Goal: Task Accomplishment & Management: Manage account settings

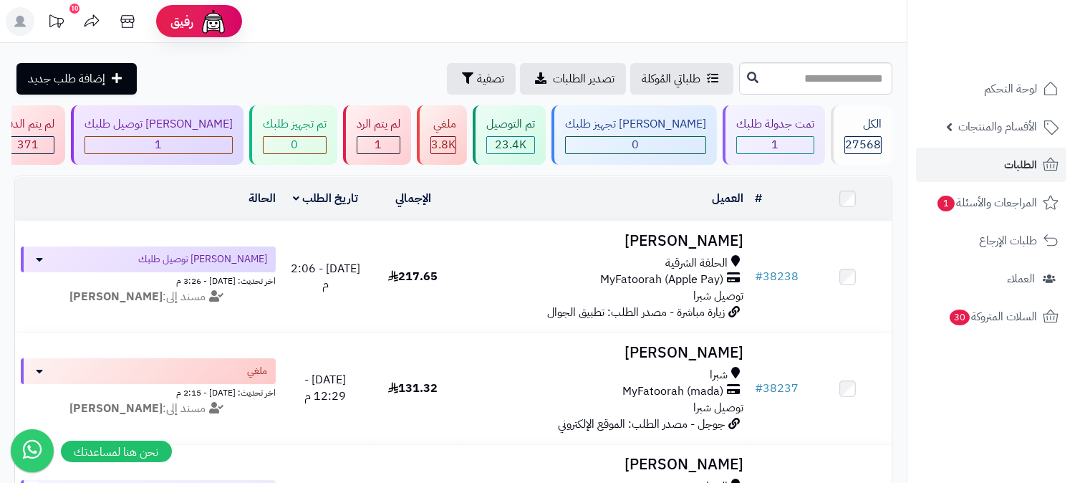
click at [985, 166] on link "الطلبات" at bounding box center [991, 165] width 150 height 34
click at [1017, 163] on span "الطلبات" at bounding box center [1020, 165] width 33 height 20
click at [872, 70] on input "text" at bounding box center [815, 78] width 153 height 32
type input "*****"
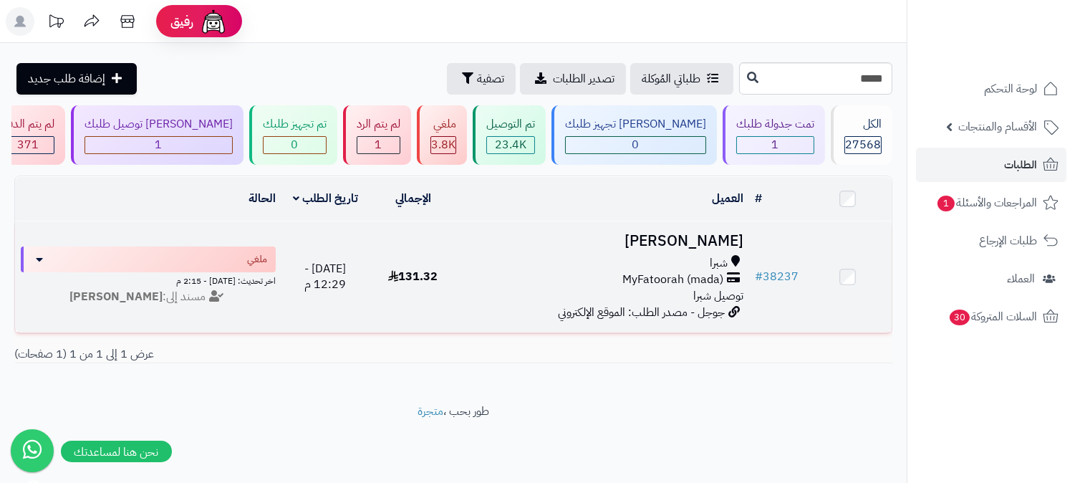
click at [736, 221] on td "رشا سليمان شبرا MyFatoorah (mada) توصيل شبرا جوجل - مصدر الطلب: الموقع الإلكترو…" at bounding box center [603, 276] width 292 height 111
click at [720, 233] on h3 "[PERSON_NAME]" at bounding box center [603, 241] width 281 height 16
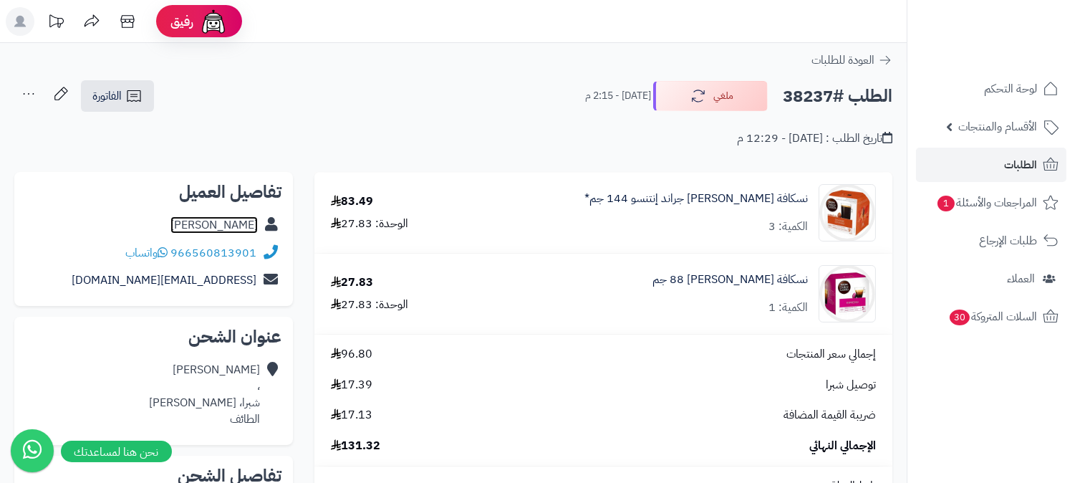
click at [225, 217] on link "رشا سليمان" at bounding box center [213, 224] width 87 height 17
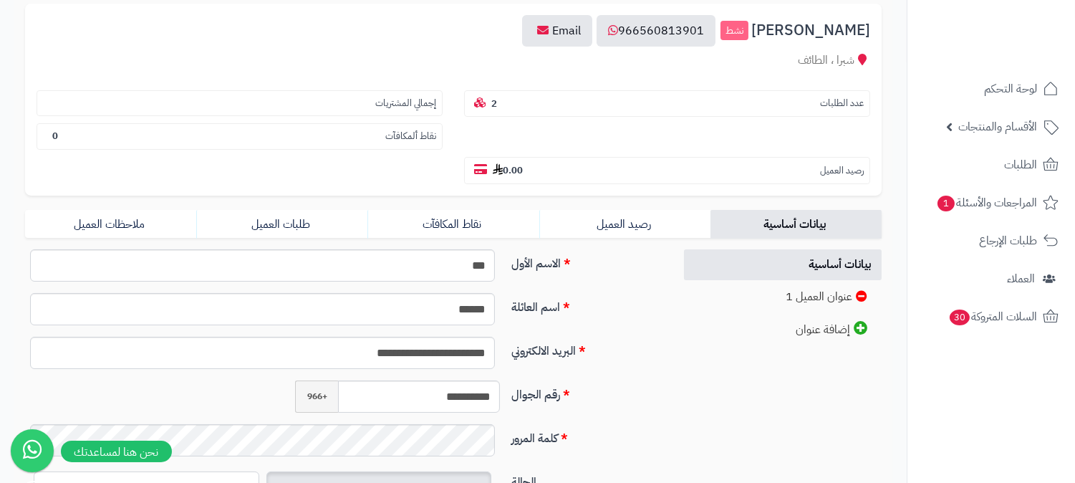
scroll to position [159, 0]
click at [292, 209] on link "طلبات العميل" at bounding box center [281, 223] width 171 height 29
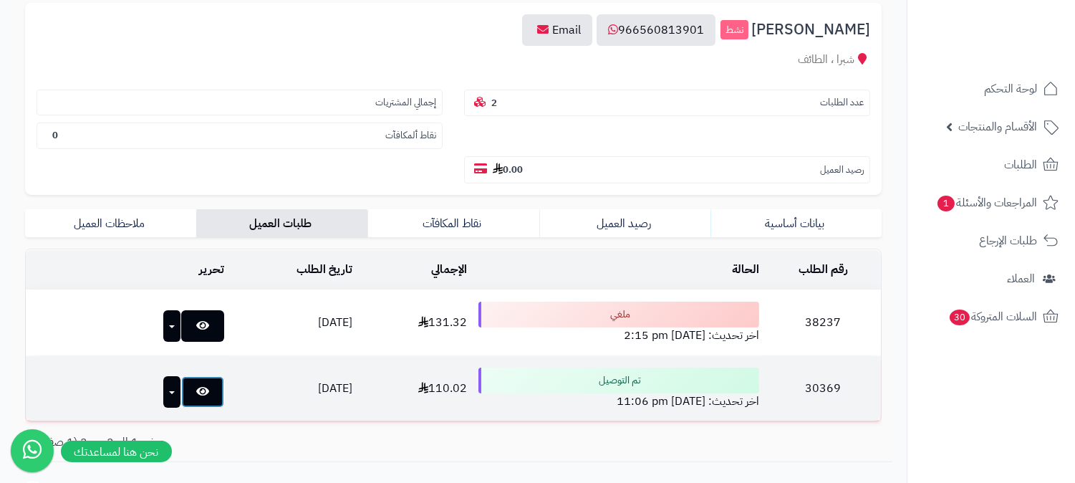
click at [196, 385] on icon at bounding box center [202, 390] width 13 height 11
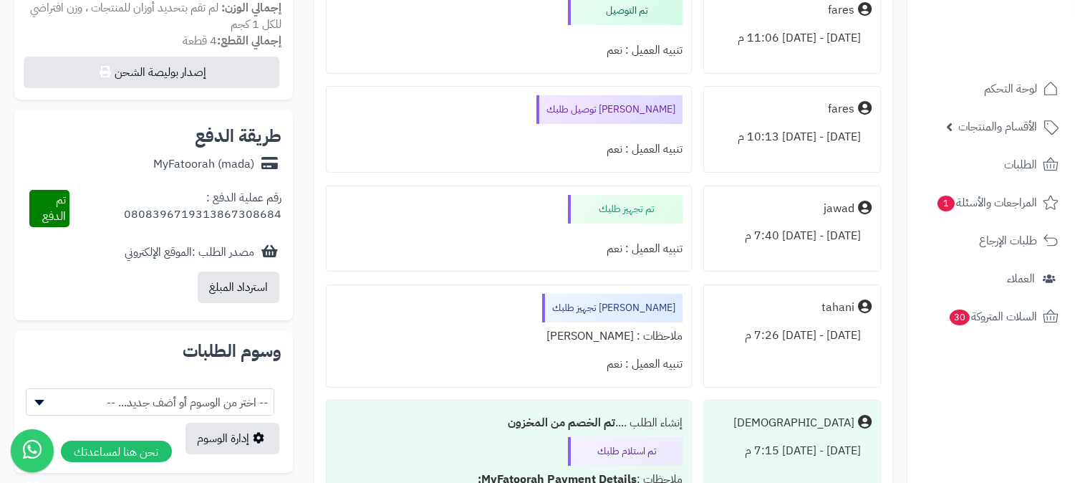
scroll to position [556, 0]
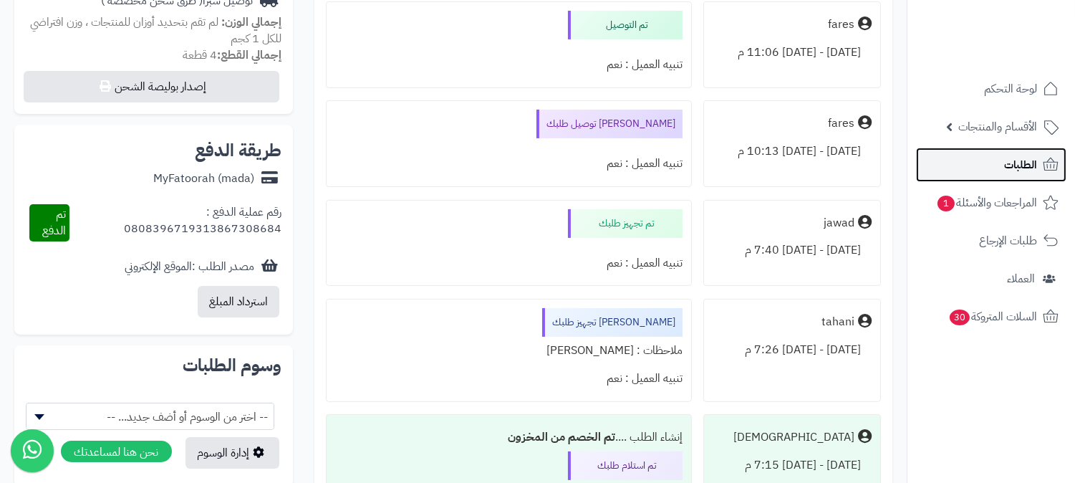
click at [1001, 159] on link "الطلبات" at bounding box center [991, 165] width 150 height 34
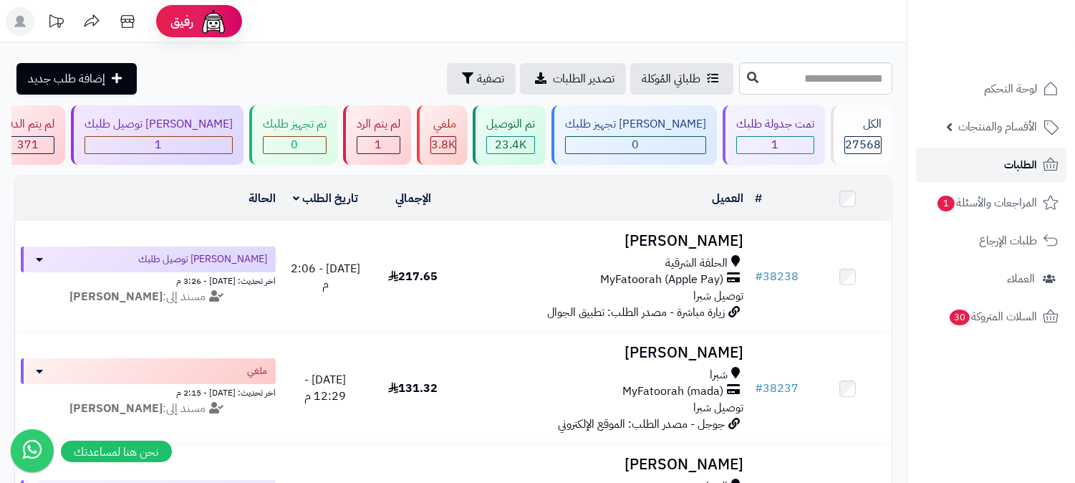
click at [1016, 158] on span "الطلبات" at bounding box center [1020, 165] width 33 height 20
click at [1042, 165] on icon at bounding box center [1050, 164] width 17 height 17
click at [971, 160] on link "الطلبات" at bounding box center [991, 165] width 150 height 34
click at [1033, 163] on span "الطلبات" at bounding box center [1020, 165] width 33 height 20
click at [991, 154] on link "الطلبات" at bounding box center [991, 165] width 150 height 34
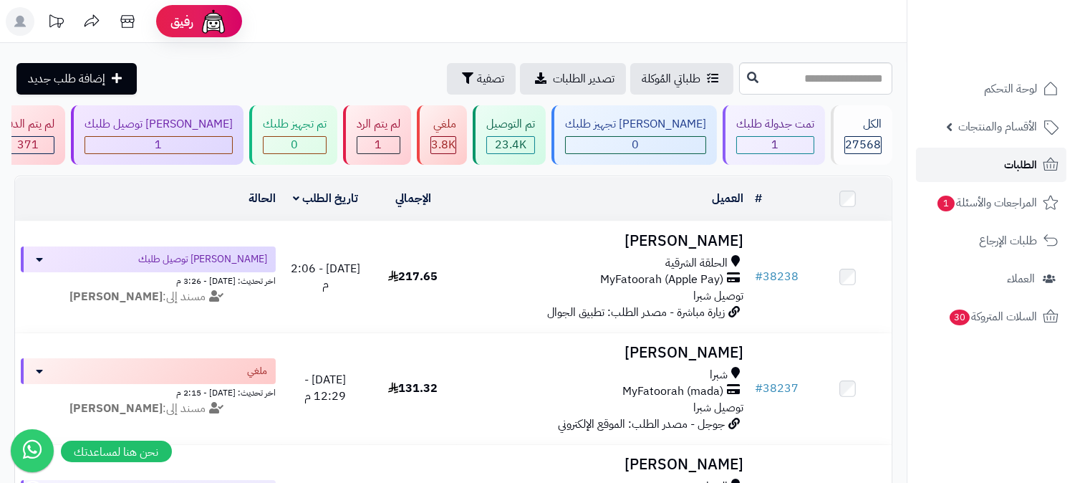
click at [990, 159] on link "الطلبات" at bounding box center [991, 165] width 150 height 34
click at [991, 155] on link "الطلبات" at bounding box center [991, 165] width 150 height 34
click at [1027, 168] on span "الطلبات" at bounding box center [1020, 165] width 33 height 20
click at [1023, 155] on span "الطلبات" at bounding box center [1020, 165] width 33 height 20
click at [1018, 155] on span "الطلبات" at bounding box center [1020, 165] width 33 height 20
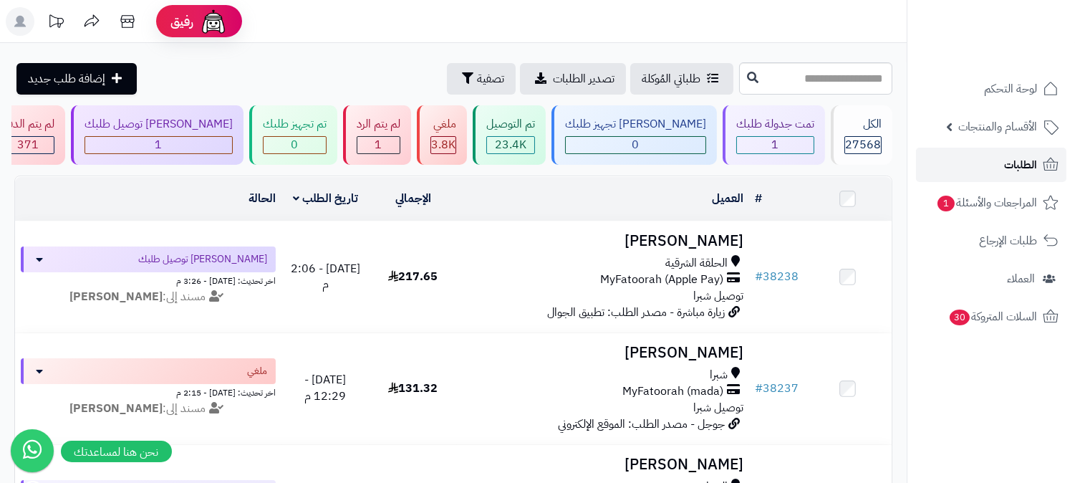
click at [1027, 156] on span "الطلبات" at bounding box center [1020, 165] width 33 height 20
click at [1026, 163] on span "الطلبات" at bounding box center [1020, 165] width 33 height 20
click at [1026, 117] on span "الأقسام والمنتجات" at bounding box center [997, 127] width 79 height 20
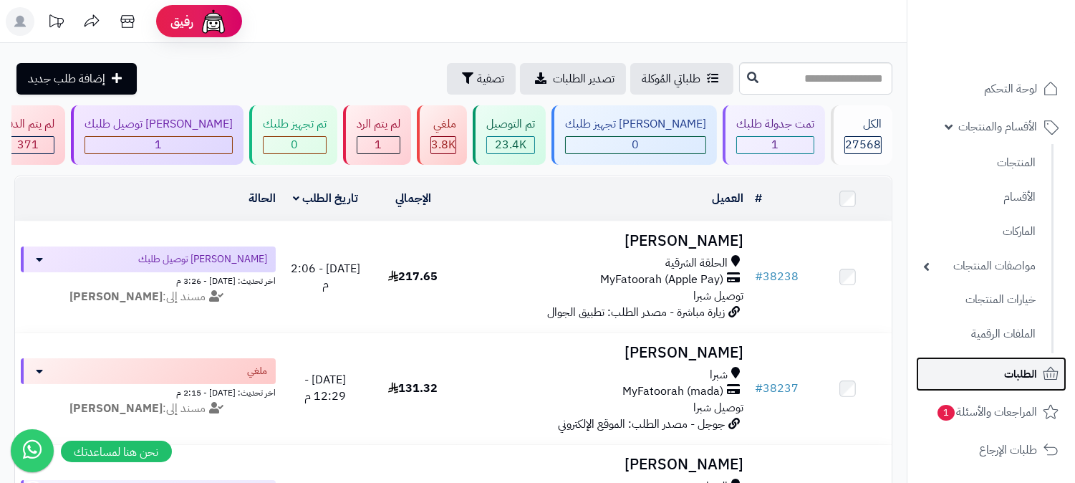
click at [1013, 366] on span "الطلبات" at bounding box center [1020, 374] width 33 height 20
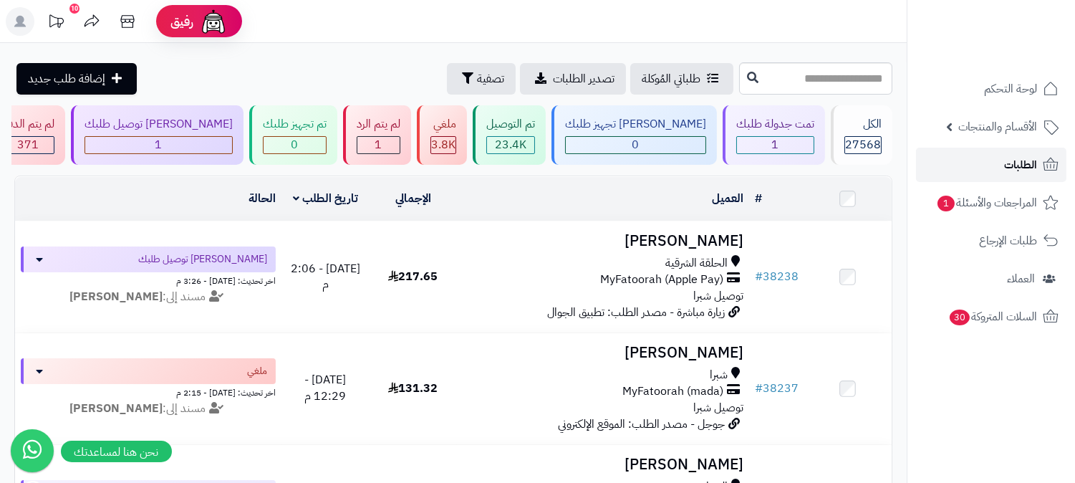
click at [1017, 162] on span "الطلبات" at bounding box center [1020, 165] width 33 height 20
click at [1026, 168] on span "الطلبات" at bounding box center [1020, 165] width 33 height 20
click at [1012, 163] on span "الطلبات" at bounding box center [1020, 165] width 33 height 20
click at [1010, 165] on span "الطلبات" at bounding box center [1020, 165] width 33 height 20
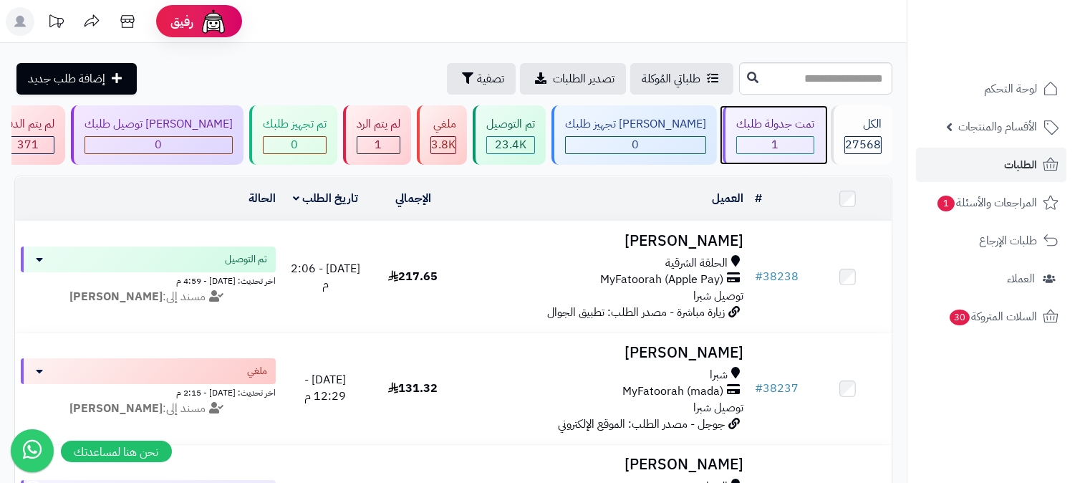
click at [794, 136] on div "1" at bounding box center [775, 145] width 78 height 18
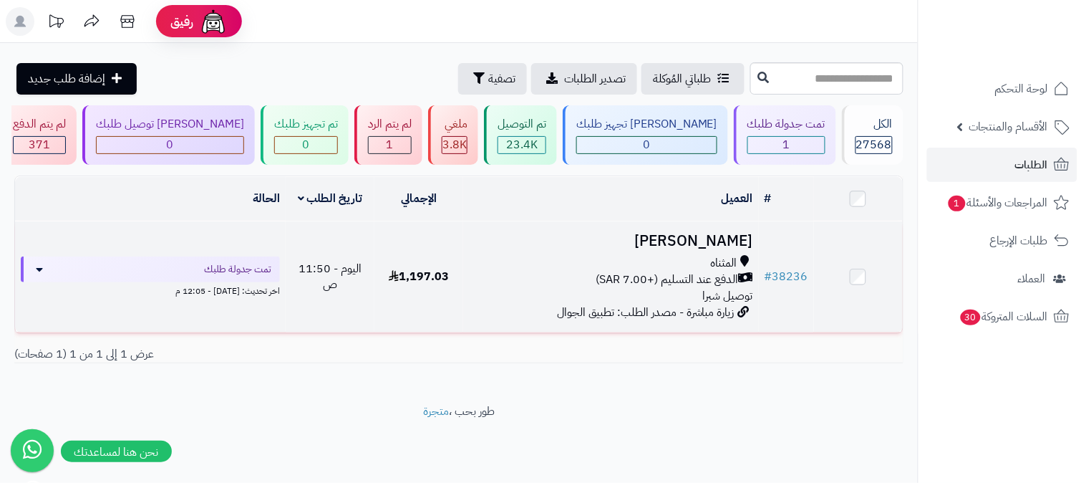
click at [716, 241] on h3 "سند القرشي" at bounding box center [611, 241] width 284 height 16
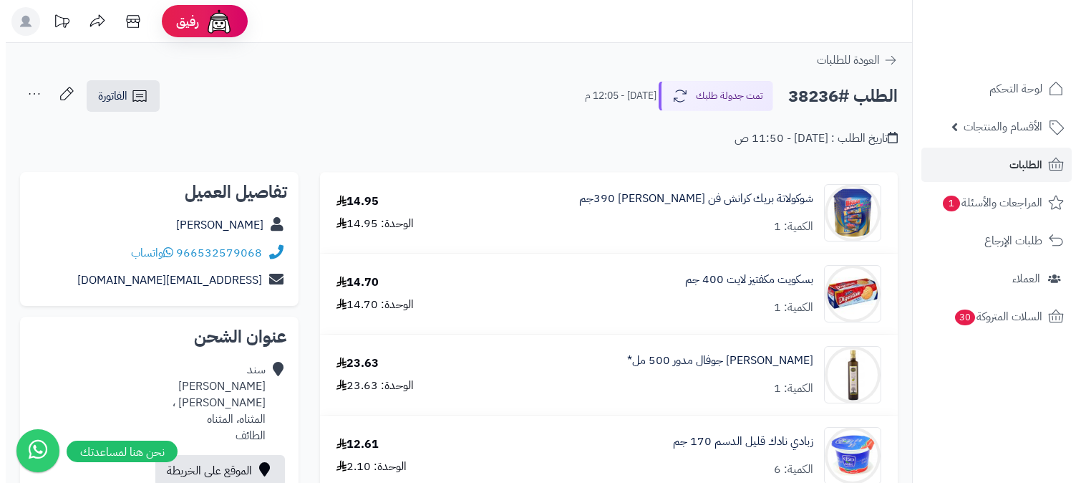
scroll to position [79, 0]
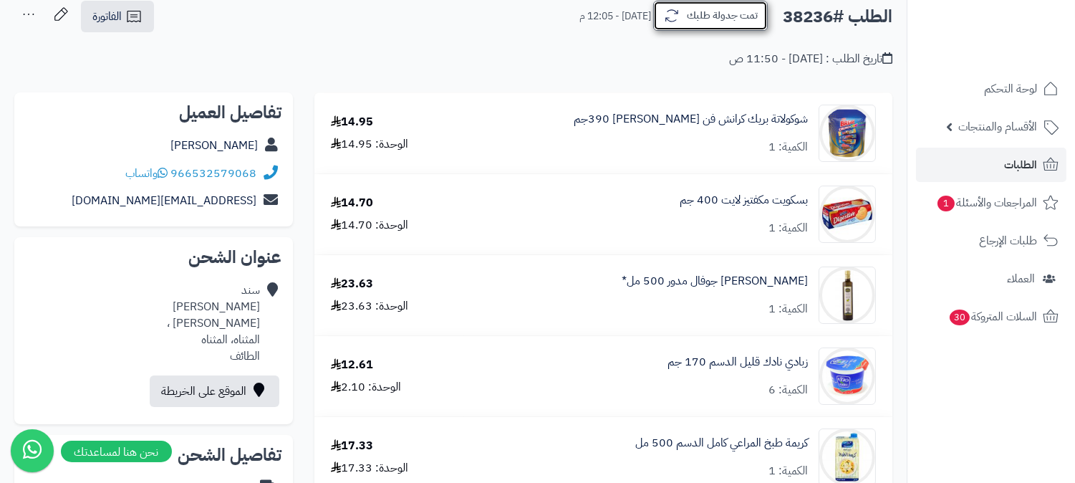
click at [745, 15] on button "تمت جدولة طلبك" at bounding box center [710, 16] width 115 height 30
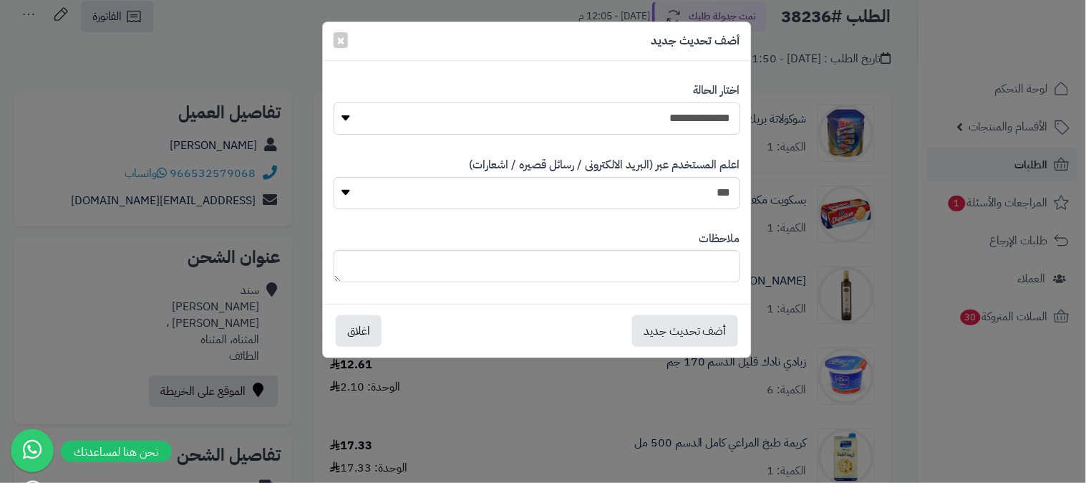
click at [680, 117] on select "**********" at bounding box center [537, 118] width 407 height 32
select select "*"
click at [334, 102] on select "**********" at bounding box center [537, 118] width 407 height 32
click at [703, 333] on button "أضف تحديث جديد" at bounding box center [685, 330] width 106 height 32
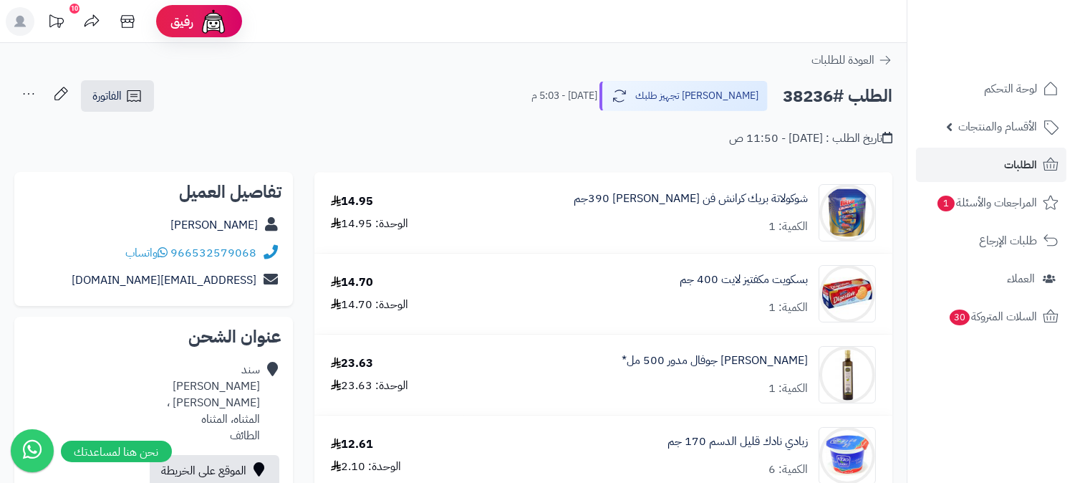
click at [26, 90] on icon at bounding box center [28, 93] width 29 height 29
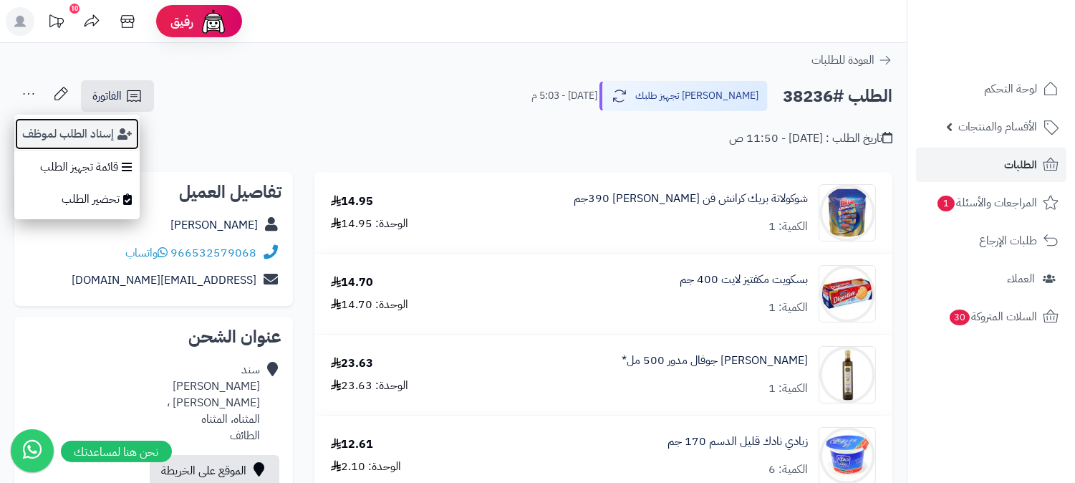
click at [49, 127] on button "إسناد الطلب لموظف" at bounding box center [76, 133] width 125 height 33
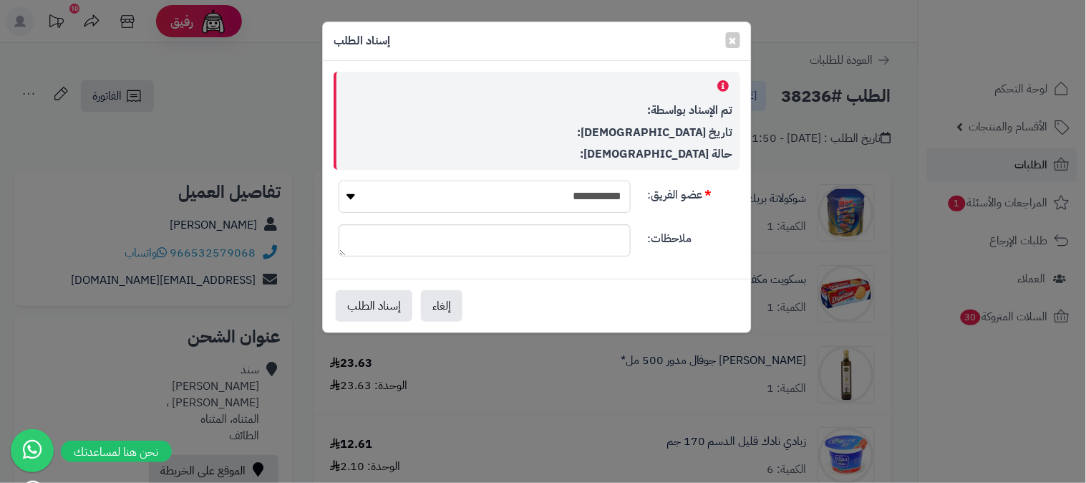
click at [605, 192] on select "**********" at bounding box center [485, 196] width 292 height 32
select select "**"
click at [339, 180] on select "**********" at bounding box center [485, 196] width 292 height 32
click at [387, 297] on button "إسناد الطلب" at bounding box center [374, 305] width 77 height 32
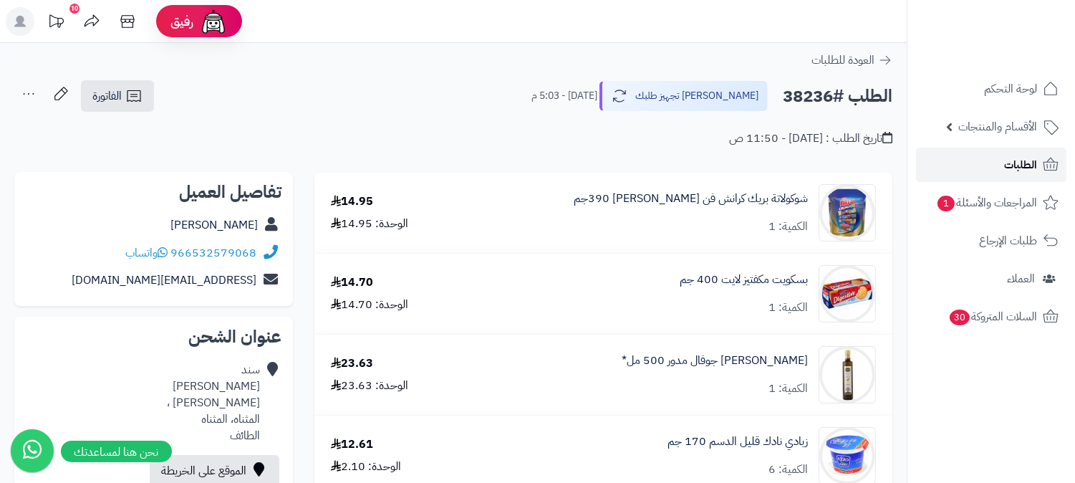
click at [1020, 169] on span "الطلبات" at bounding box center [1020, 165] width 33 height 20
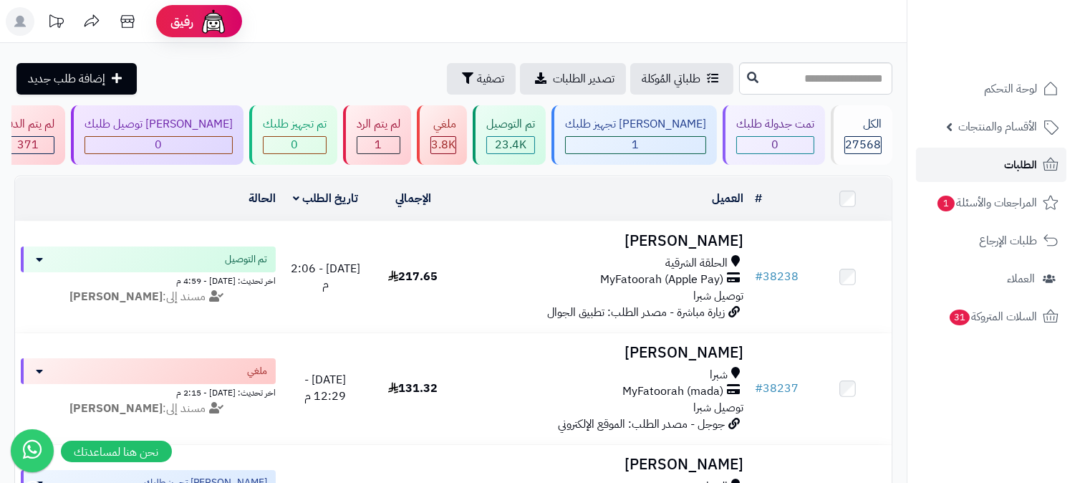
click at [1042, 159] on icon at bounding box center [1050, 164] width 17 height 17
click at [988, 155] on link "الطلبات" at bounding box center [991, 165] width 150 height 34
click at [690, 120] on div "[PERSON_NAME] تجهيز طلبك" at bounding box center [635, 124] width 141 height 16
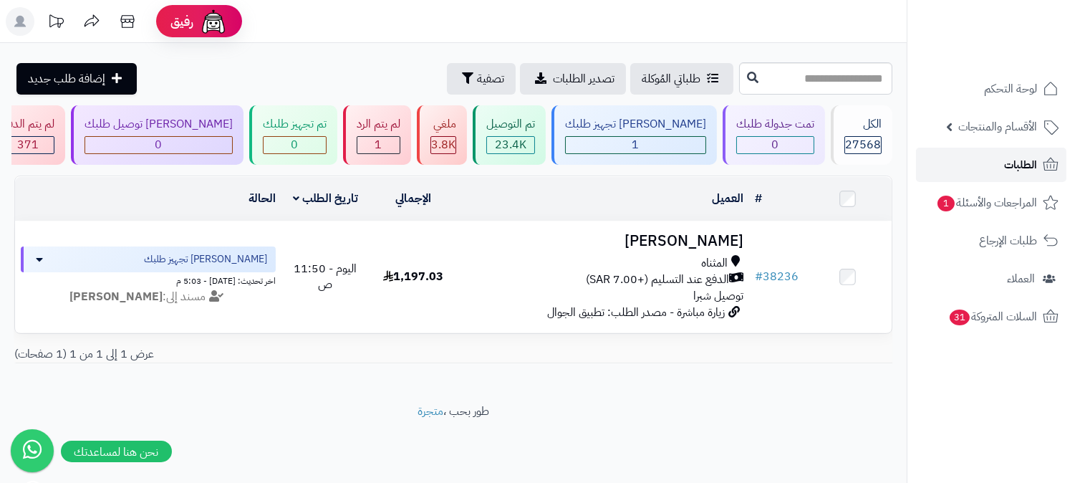
click at [1033, 163] on span "الطلبات" at bounding box center [1020, 165] width 33 height 20
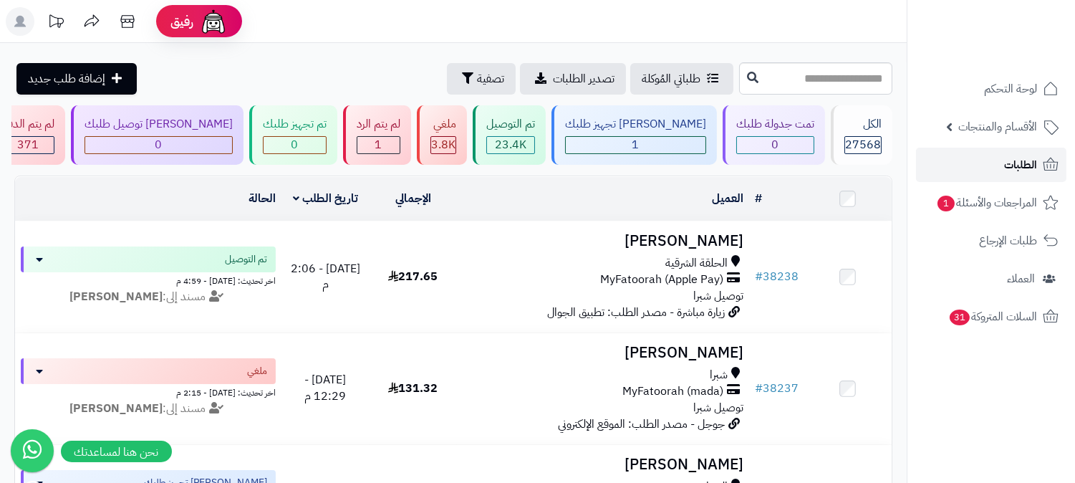
click at [1006, 155] on span "الطلبات" at bounding box center [1020, 165] width 33 height 20
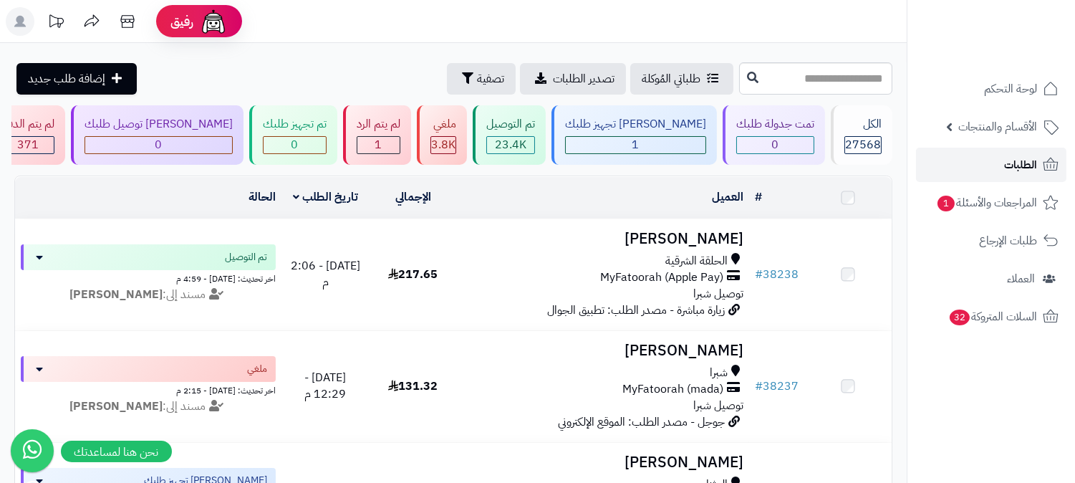
click at [1006, 155] on span "الطلبات" at bounding box center [1020, 165] width 33 height 20
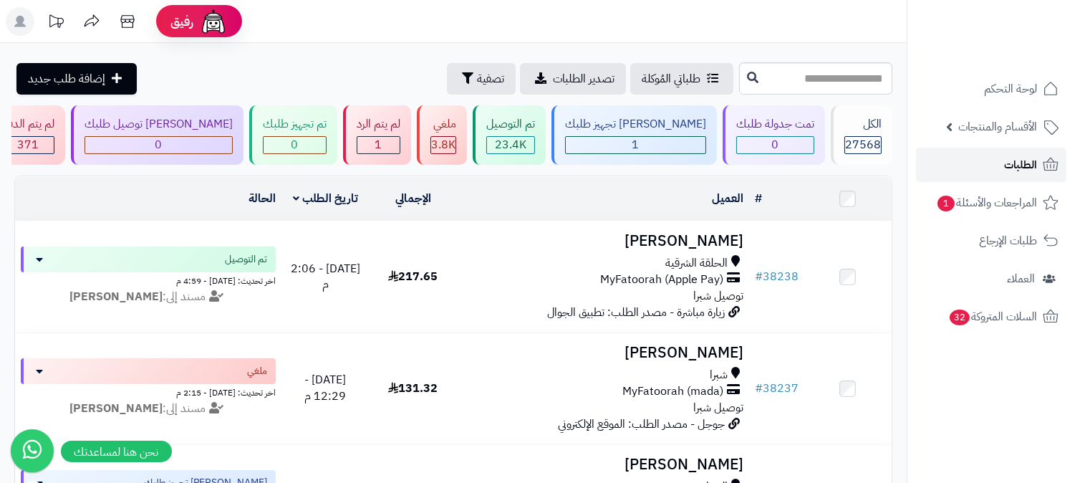
click at [1006, 156] on span "الطلبات" at bounding box center [1020, 165] width 33 height 20
click at [1022, 165] on span "الطلبات" at bounding box center [1020, 165] width 33 height 20
click at [1040, 168] on link "الطلبات" at bounding box center [991, 165] width 150 height 34
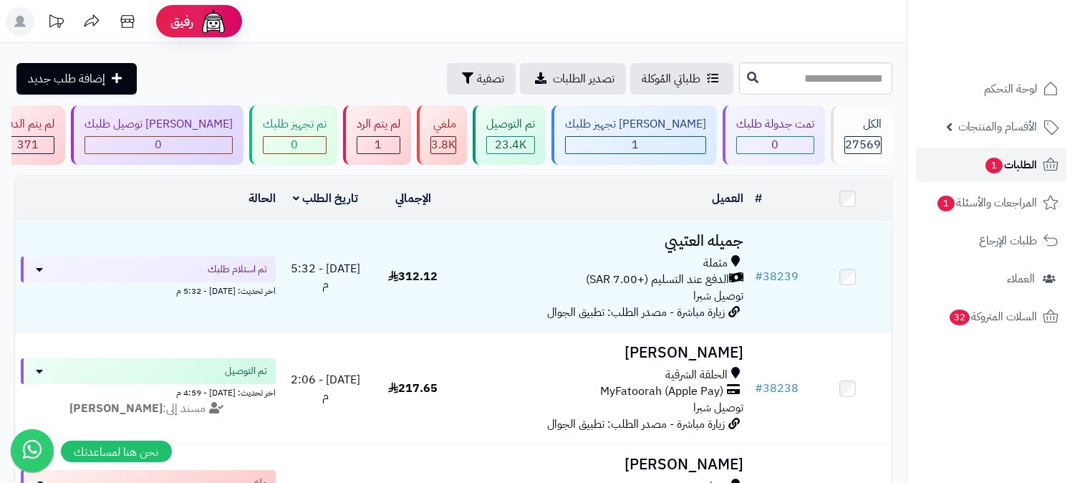
click at [1008, 161] on span "الطلبات 1" at bounding box center [1010, 165] width 53 height 20
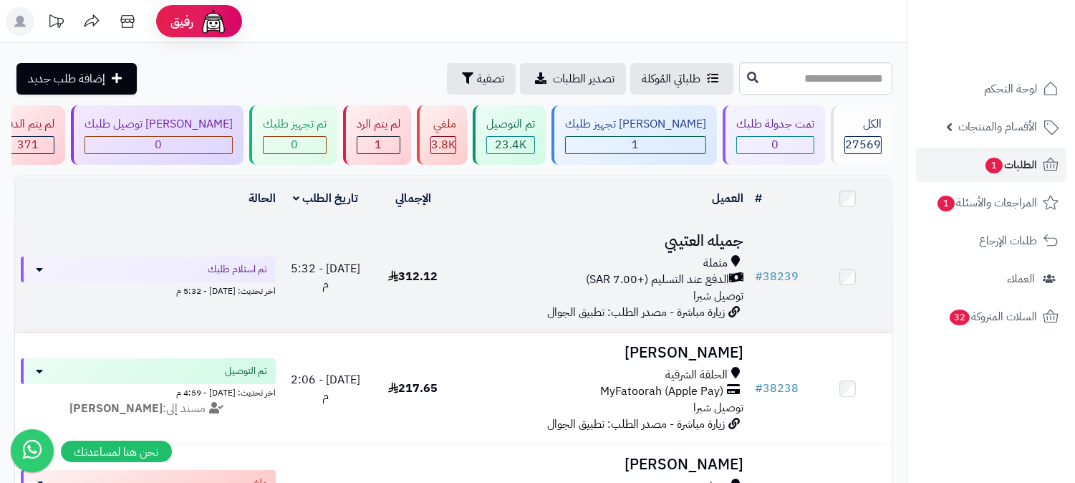
click at [708, 240] on h3 "جميله العتيبي" at bounding box center [603, 241] width 281 height 16
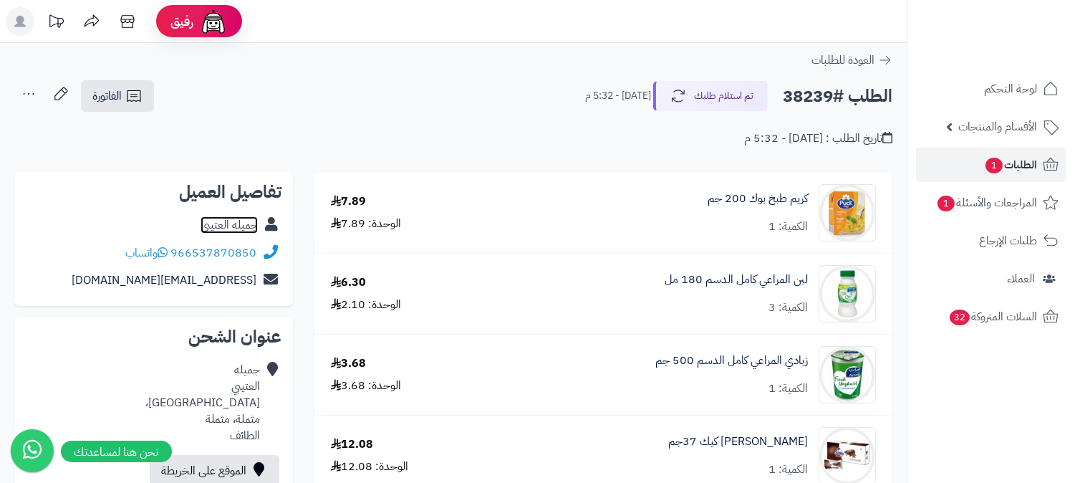
click at [238, 225] on link "جميله العتيبي" at bounding box center [229, 224] width 57 height 17
click at [793, 87] on h2 "الطلب #38239" at bounding box center [838, 96] width 110 height 29
copy h2 "38239"
click at [995, 161] on span "1" at bounding box center [993, 166] width 17 height 16
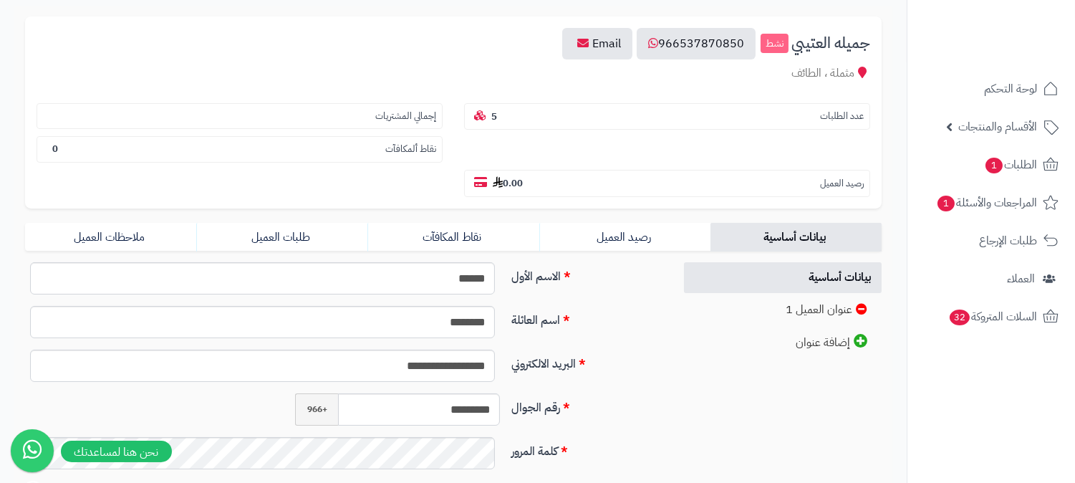
scroll to position [238, 0]
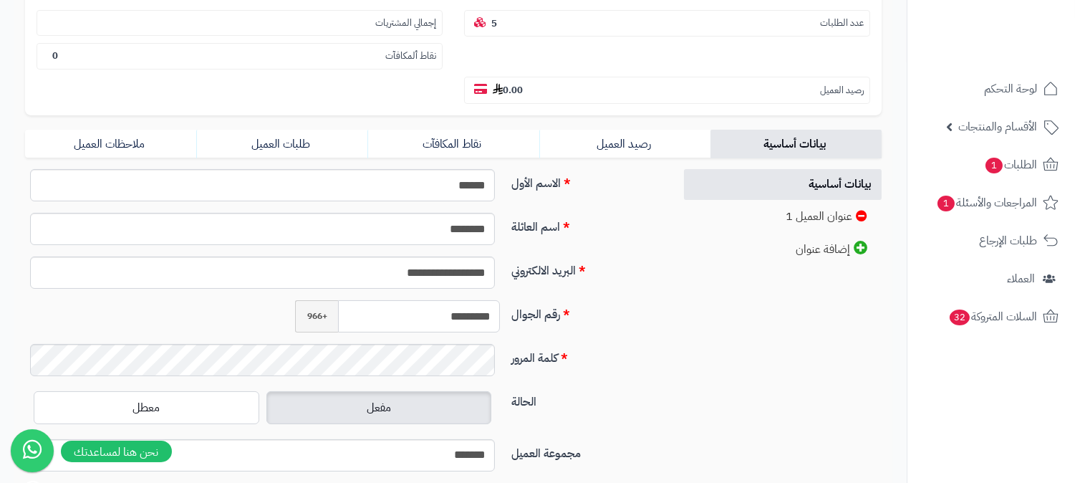
click at [458, 300] on input "*********" at bounding box center [419, 316] width 162 height 32
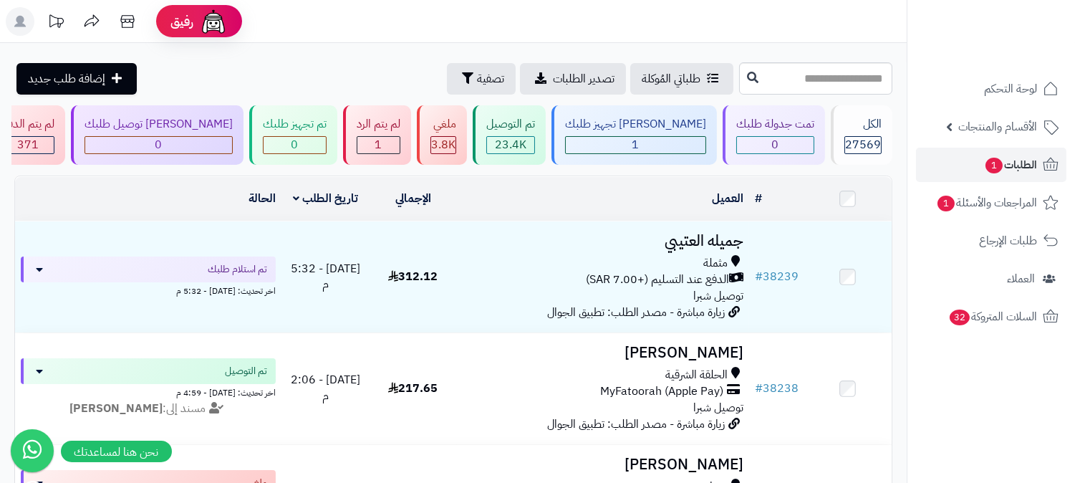
click at [12, 21] on rect at bounding box center [20, 21] width 29 height 29
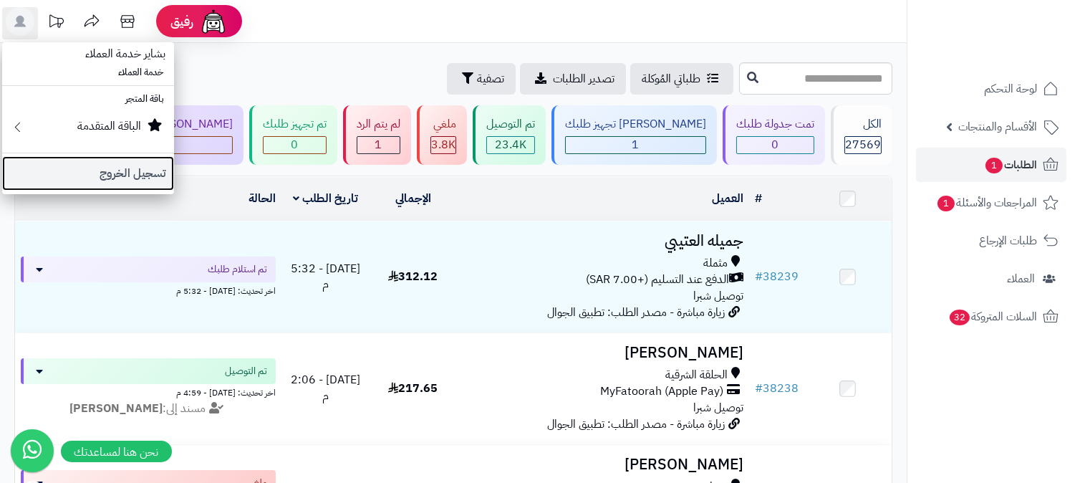
click at [106, 169] on link "تسجيل الخروج" at bounding box center [88, 173] width 172 height 34
